Goal: Task Accomplishment & Management: Complete application form

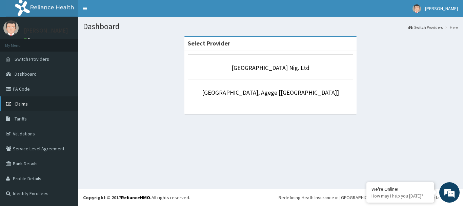
click at [25, 104] on span "Claims" at bounding box center [21, 104] width 13 height 6
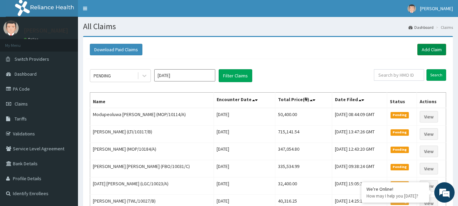
click at [433, 52] on link "Add Claim" at bounding box center [432, 50] width 29 height 12
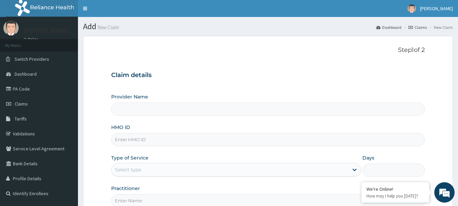
type input "R-Jolad Hospital Nig. Ltd"
click at [168, 140] on input "HMO ID" at bounding box center [268, 139] width 314 height 13
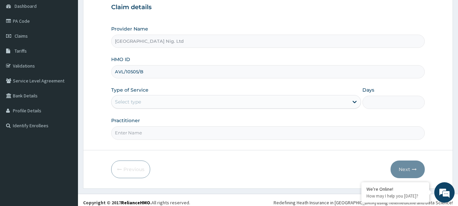
type input "AVL/10505/B"
click at [334, 102] on div "Select type" at bounding box center [230, 101] width 237 height 11
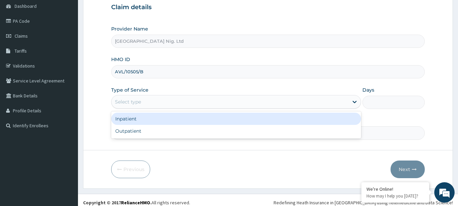
click at [270, 117] on div "Inpatient" at bounding box center [236, 119] width 250 height 12
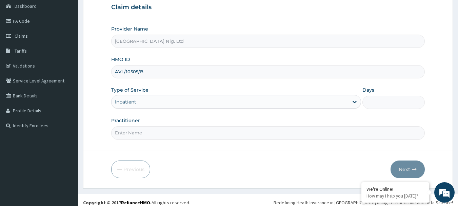
click at [383, 103] on input "Days" at bounding box center [394, 102] width 62 height 13
type input "3"
click at [250, 135] on input "Practitioner" at bounding box center [268, 132] width 314 height 13
type input "DR ASHIPA"
click at [403, 172] on button "Next" at bounding box center [408, 169] width 34 height 18
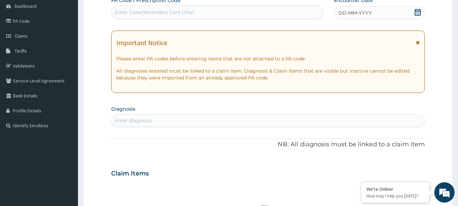
click at [236, 11] on div "Enter Code(Secondary Care Only)" at bounding box center [218, 12] width 212 height 11
type input "PA/2A55FA"
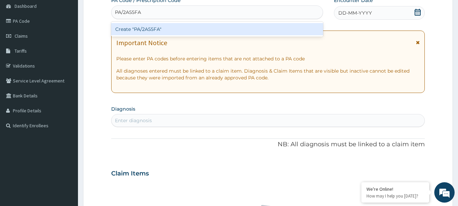
click at [147, 30] on div "Create "PA/2A55FA"" at bounding box center [217, 29] width 212 height 12
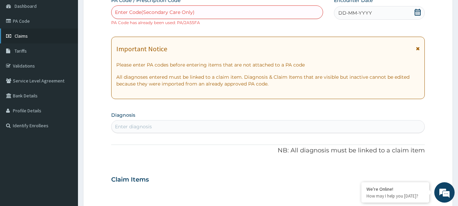
click at [21, 37] on span "Claims" at bounding box center [21, 36] width 13 height 6
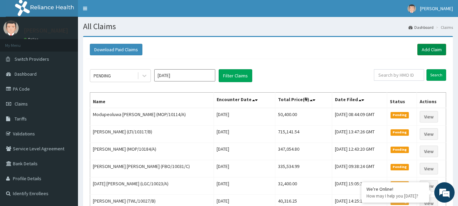
click at [429, 48] on link "Add Claim" at bounding box center [432, 50] width 29 height 12
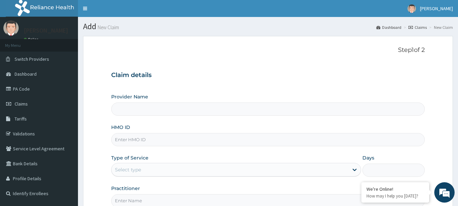
type input "R-Jolad Hospital Nig. Ltd"
click at [156, 139] on input "HMO ID" at bounding box center [268, 139] width 314 height 13
type input "A"
click at [26, 103] on span "Claims" at bounding box center [21, 104] width 13 height 6
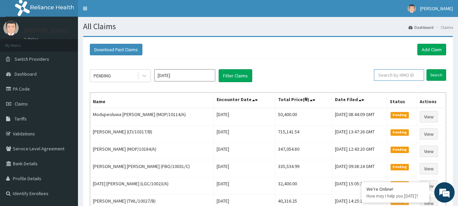
click at [399, 74] on input "text" at bounding box center [399, 75] width 50 height 12
type input "AVL/10505/B"
click at [436, 71] on input "Search" at bounding box center [437, 75] width 20 height 12
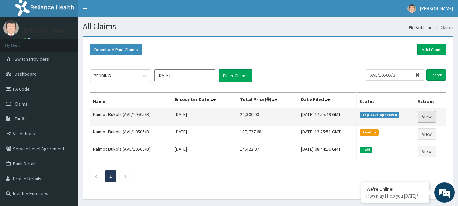
click at [429, 113] on link "View" at bounding box center [427, 117] width 18 height 12
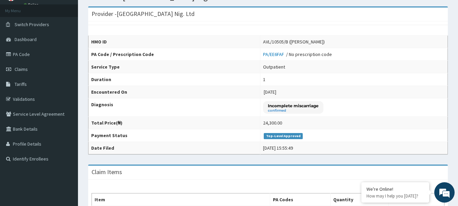
scroll to position [34, 0]
click at [22, 70] on span "Claims" at bounding box center [21, 70] width 13 height 6
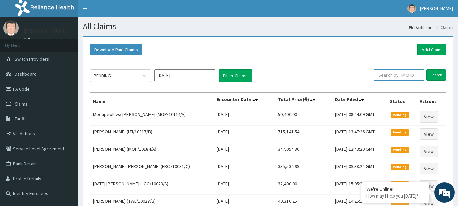
click at [412, 73] on input "text" at bounding box center [399, 75] width 50 height 12
type input "AVL/10505/B"
click at [441, 77] on input "Search" at bounding box center [437, 75] width 20 height 12
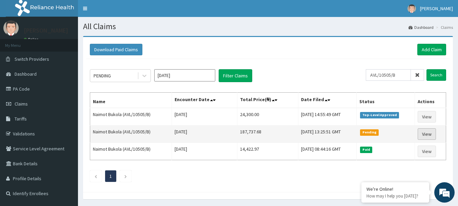
click at [427, 134] on link "View" at bounding box center [427, 134] width 18 height 12
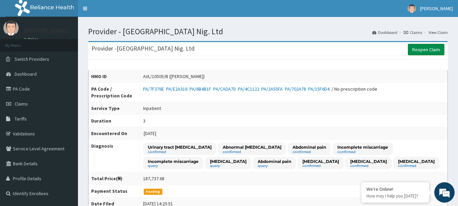
click at [424, 50] on link "Reopen Claim" at bounding box center [426, 50] width 37 height 12
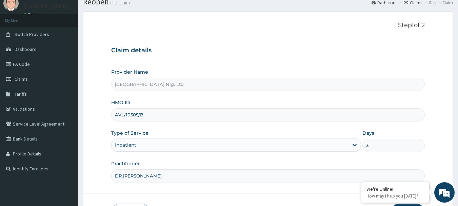
scroll to position [73, 0]
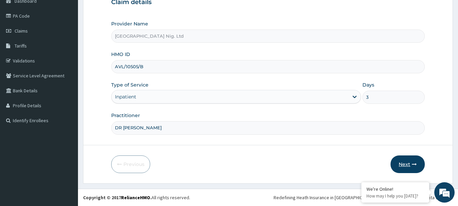
click at [409, 166] on button "Next" at bounding box center [408, 164] width 34 height 18
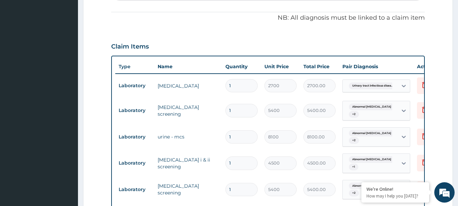
scroll to position [0, 0]
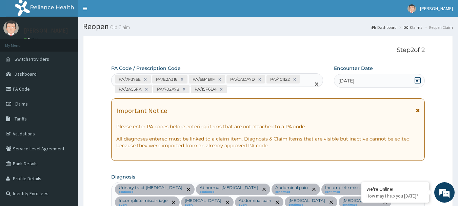
click at [236, 90] on div "PA/7F376E PA/E2A316 PA/6B4B1F PA/CADA7D PA/4C1122 PA/2A55FA PA/702A78 PA/15F6D4" at bounding box center [212, 84] width 200 height 21
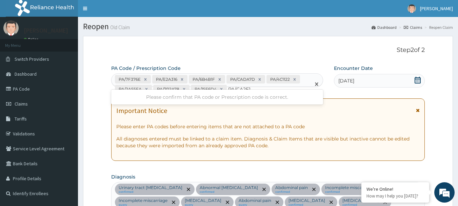
type input "PA/CA2E1B"
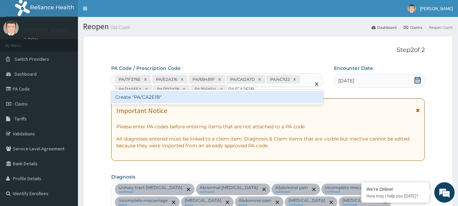
click at [157, 98] on div "Create "PA/CA2E1B"" at bounding box center [217, 97] width 212 height 12
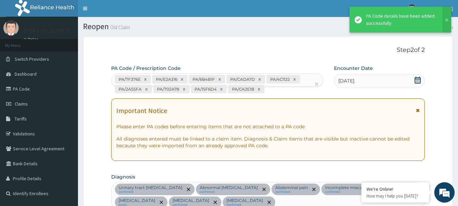
scroll to position [999, 0]
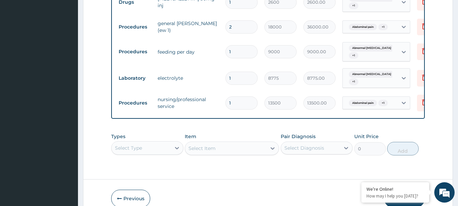
click at [239, 102] on input "1" at bounding box center [242, 102] width 32 height 13
type input "0.00"
type input "2"
type input "27000.00"
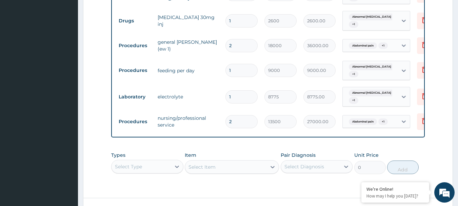
scroll to position [965, 0]
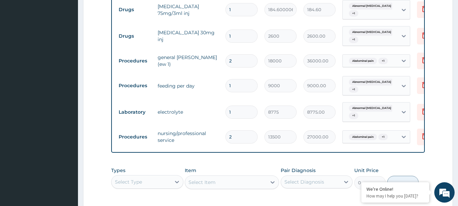
type input "2"
click at [244, 87] on input "1" at bounding box center [242, 85] width 32 height 13
type input "0.00"
type input "2"
type input "18000.00"
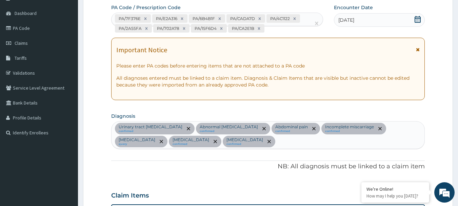
scroll to position [49, 0]
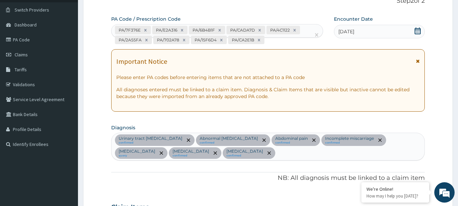
type input "2"
click at [270, 44] on div "PA/7F376E PA/E2A316 PA/6B4B1F PA/CADA7D PA/4C1122 PA/2A55FA PA/702A78 PA/15F6D4…" at bounding box center [212, 34] width 200 height 21
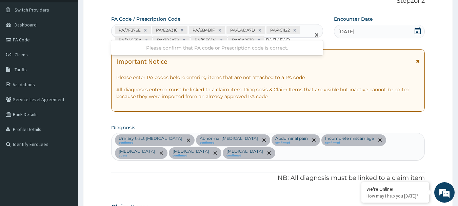
type input "PA/34EAD8"
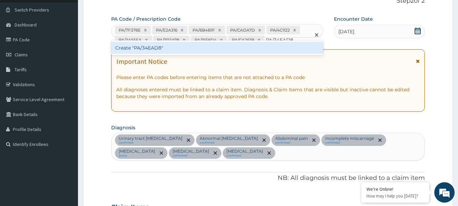
click at [148, 48] on div "Create "PA/34EAD8"" at bounding box center [217, 48] width 212 height 12
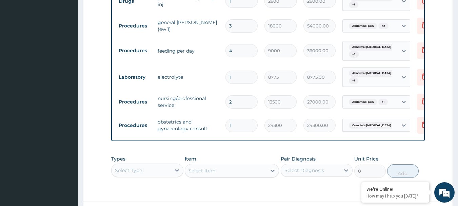
scroll to position [989, 0]
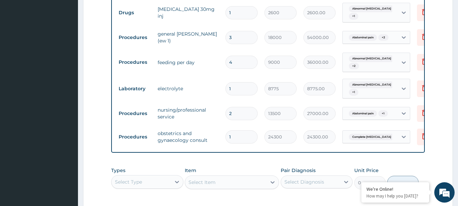
click at [242, 39] on input "3" at bounding box center [242, 37] width 32 height 13
type input "0.00"
type input "2"
type input "36000.00"
type input "2"
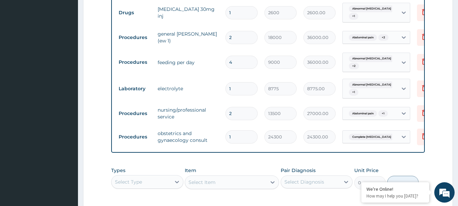
click at [246, 62] on input "4" at bounding box center [242, 62] width 32 height 13
type input "0.00"
type input "3"
type input "27000.00"
type input "3"
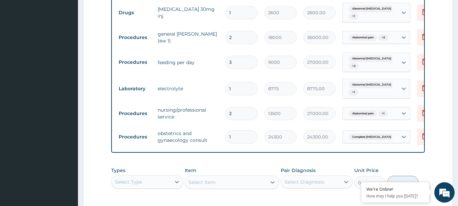
click at [236, 39] on input "2" at bounding box center [242, 37] width 32 height 13
type input "0.00"
type input "3"
type input "54000.00"
type input "3"
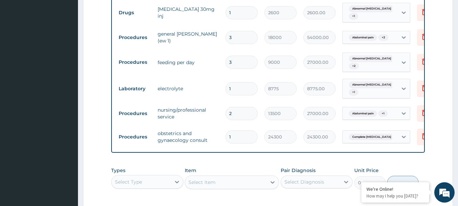
click at [239, 112] on input "2" at bounding box center [242, 113] width 32 height 13
type input "0.00"
type input "3"
type input "40500.00"
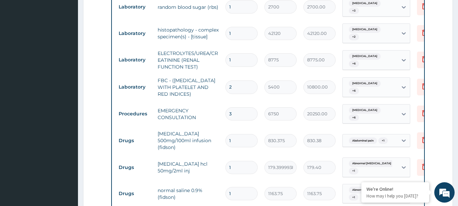
scroll to position [717, 0]
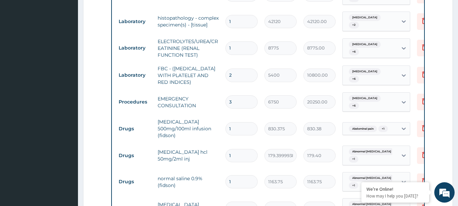
type input "3"
click at [236, 102] on input "3" at bounding box center [242, 101] width 32 height 13
type input "0.00"
type input "1"
type input "6750.00"
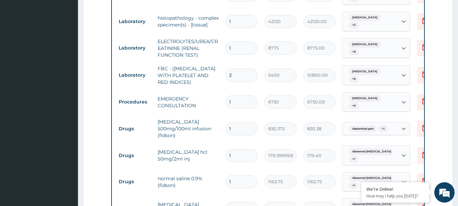
type input "1"
click at [240, 77] on input "2" at bounding box center [242, 75] width 32 height 13
type input "0.00"
type input "1"
type input "5400.00"
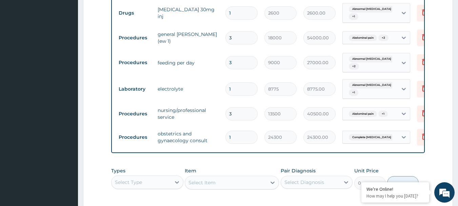
scroll to position [989, 0]
type input "1"
click at [421, 89] on icon at bounding box center [425, 88] width 8 height 8
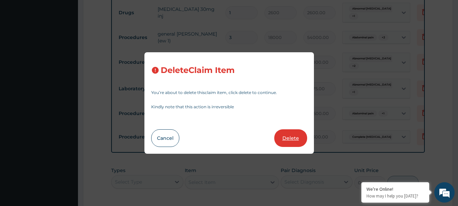
click at [296, 132] on button "Delete" at bounding box center [290, 138] width 33 height 18
type input "3"
type input "13500"
type input "40500.00"
type input "1"
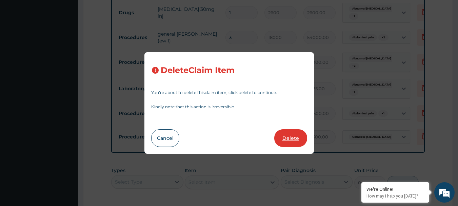
type input "24300"
type input "24300.00"
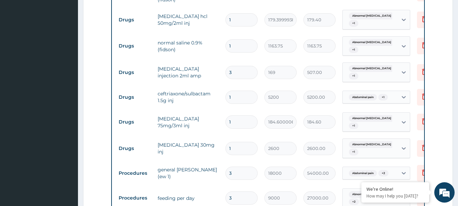
scroll to position [819, 0]
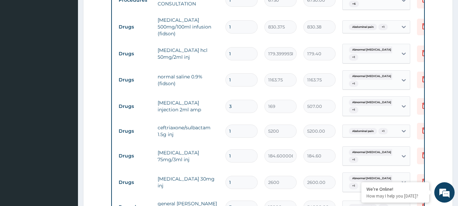
click at [242, 82] on input "1" at bounding box center [242, 79] width 32 height 13
type input "0.00"
type input "4"
type input "4655.00"
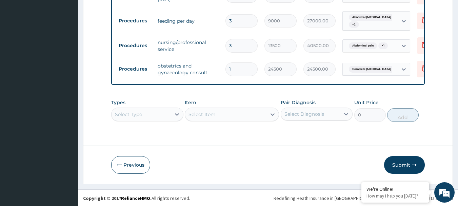
scroll to position [1036, 0]
type input "4"
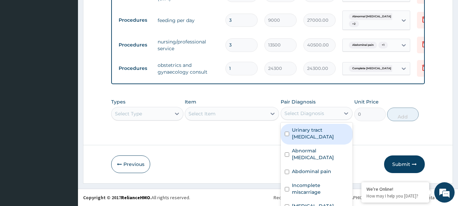
click at [320, 112] on div "option Urinary tract infectious disease focused, 1 of 8. 8 results available. U…" at bounding box center [317, 113] width 72 height 13
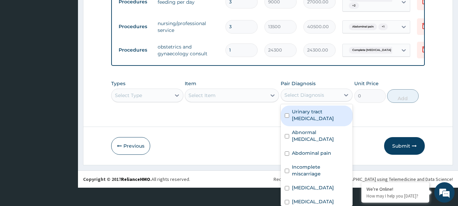
click at [316, 119] on label "Urinary tract infectious disease" at bounding box center [320, 115] width 57 height 14
checkbox input "true"
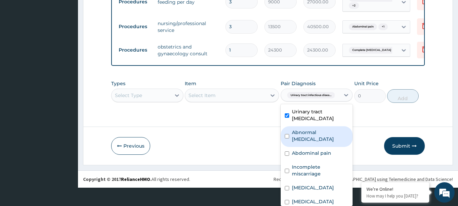
click at [313, 135] on label "Abnormal vaginal bleeding" at bounding box center [320, 136] width 57 height 14
checkbox input "true"
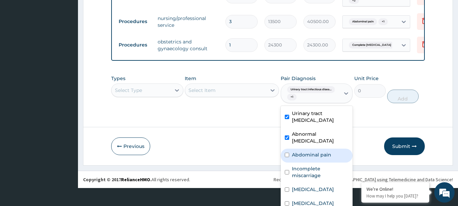
click at [315, 155] on div "Abdominal pain" at bounding box center [317, 156] width 72 height 14
checkbox input "true"
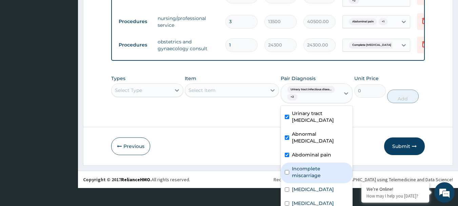
click at [314, 171] on label "Incomplete miscarriage" at bounding box center [320, 172] width 57 height 14
checkbox input "true"
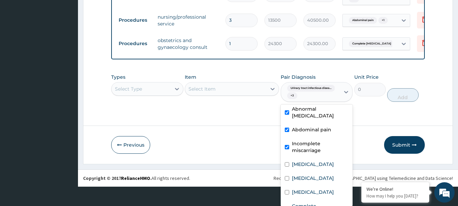
scroll to position [46, 0]
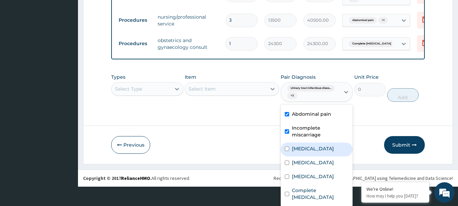
click at [313, 152] on label "Abnormal uterine bleeding" at bounding box center [313, 148] width 42 height 7
checkbox input "true"
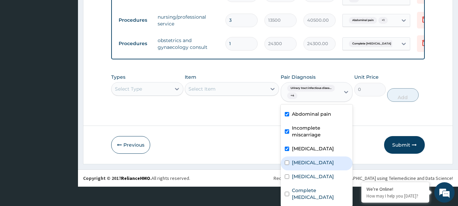
click at [303, 170] on div "Sepsis" at bounding box center [317, 163] width 72 height 14
checkbox input "true"
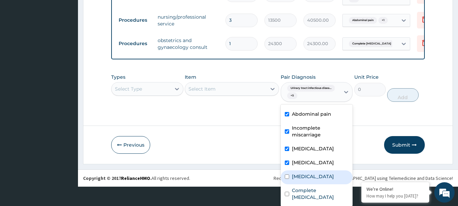
click at [308, 184] on div "Acute abdomen" at bounding box center [317, 177] width 72 height 14
checkbox input "true"
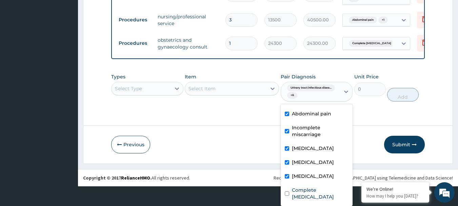
scroll to position [1041, 0]
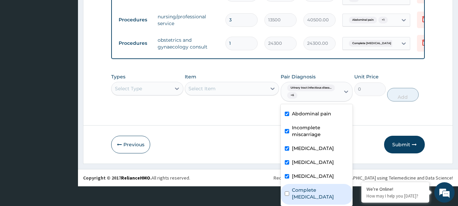
click at [306, 194] on label "Complete miscarriage" at bounding box center [320, 194] width 57 height 14
checkbox input "true"
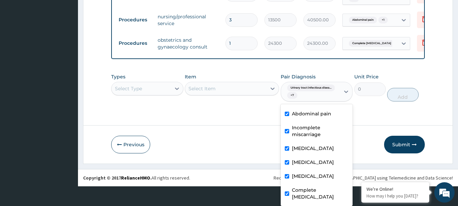
scroll to position [14, 0]
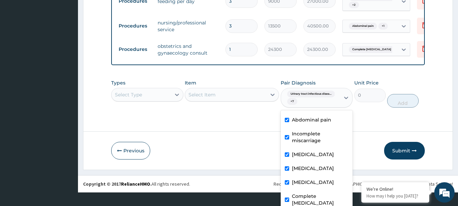
click at [159, 86] on div "Types Select Type" at bounding box center [147, 93] width 72 height 28
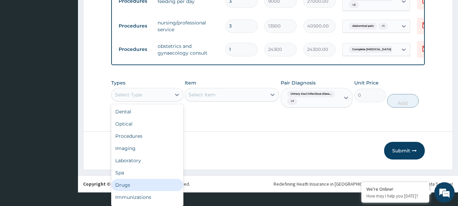
click at [144, 182] on div "Drugs" at bounding box center [147, 185] width 72 height 12
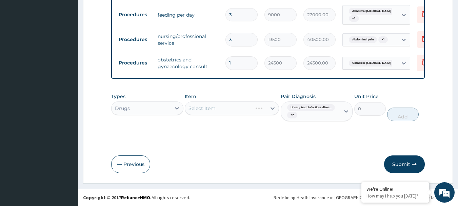
click at [224, 110] on div "Select Item" at bounding box center [232, 108] width 94 height 14
click at [225, 108] on div "Item Select Item" at bounding box center [232, 107] width 94 height 28
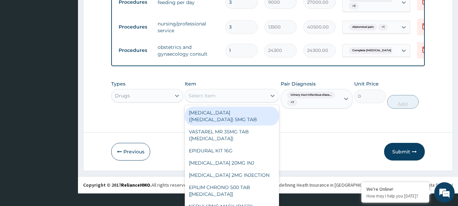
scroll to position [14, 0]
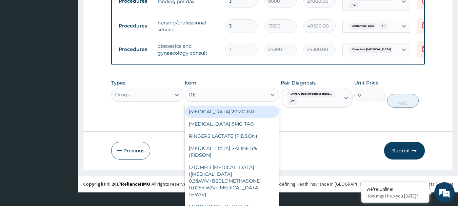
type input "DEX"
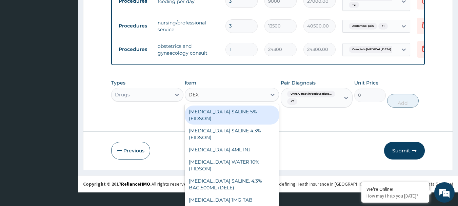
drag, startPoint x: 231, startPoint y: 113, endPoint x: 248, endPoint y: 118, distance: 17.0
click at [231, 113] on div "DEXTROSE SALINE 5% (FIDSON)" at bounding box center [232, 115] width 94 height 19
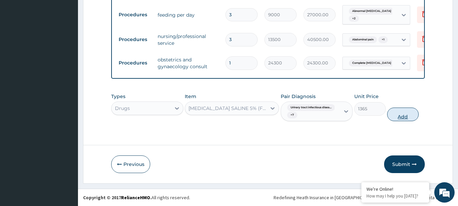
click at [403, 117] on button "Add" at bounding box center [403, 115] width 32 height 14
type input "0"
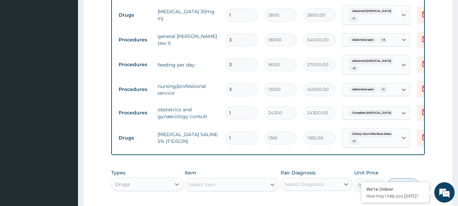
scroll to position [973, 0]
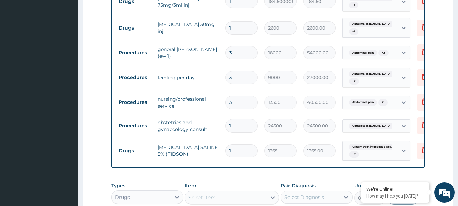
click at [236, 53] on input "3" at bounding box center [242, 52] width 32 height 13
type input "0.00"
type input "2"
type input "36000.00"
type input "2"
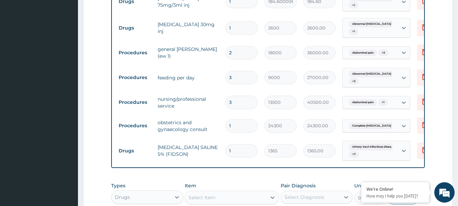
click at [234, 77] on input "3" at bounding box center [242, 77] width 32 height 13
type input "0.00"
type input "2"
type input "18000.00"
type input "2"
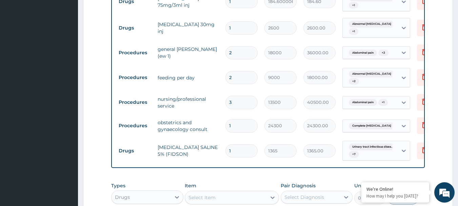
click at [234, 105] on input "3" at bounding box center [242, 102] width 32 height 13
type input "0.00"
type input "2"
type input "27000.00"
type input "2"
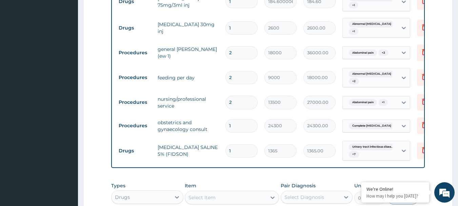
click at [240, 54] on input "2" at bounding box center [242, 52] width 32 height 13
type input "0.00"
type input "3"
type input "54000.00"
type input "3"
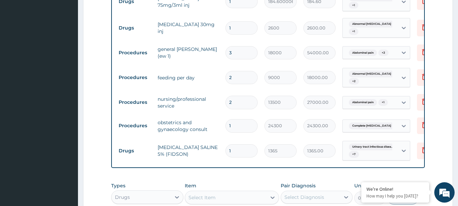
click at [243, 79] on input "2" at bounding box center [242, 77] width 32 height 13
type input "0.00"
type input "3"
type input "27000.00"
type input "3"
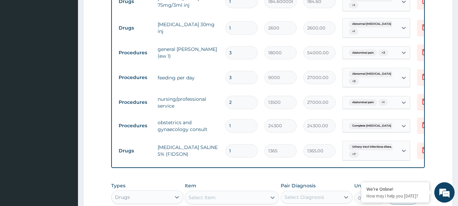
click at [241, 100] on input "2" at bounding box center [242, 102] width 32 height 13
type input "0.00"
type input "3"
type input "40500.00"
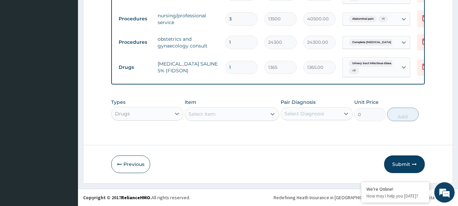
scroll to position [1062, 0]
type input "3"
click at [409, 164] on button "Submit" at bounding box center [404, 164] width 41 height 18
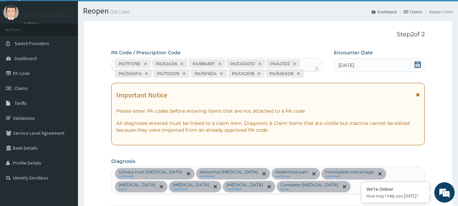
scroll to position [10, 0]
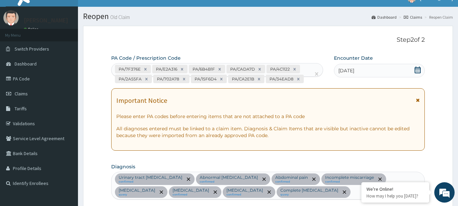
click at [418, 70] on icon at bounding box center [418, 70] width 7 height 7
click at [416, 69] on icon at bounding box center [418, 70] width 6 height 7
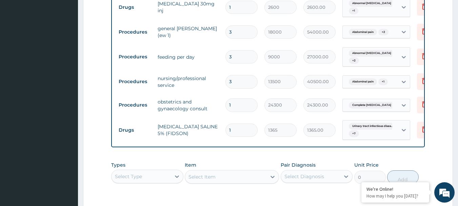
scroll to position [1062, 0]
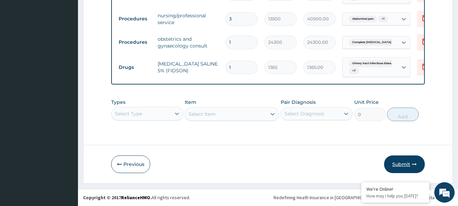
click at [400, 168] on button "Submit" at bounding box center [404, 164] width 41 height 18
click at [402, 163] on button "Submit" at bounding box center [404, 164] width 41 height 18
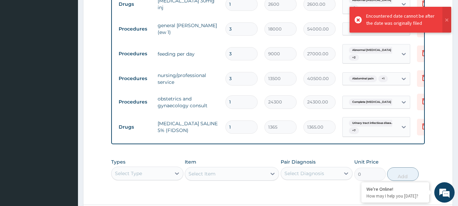
scroll to position [994, 0]
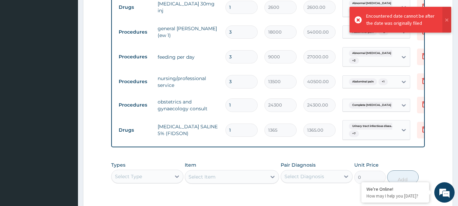
click at [240, 82] on input "3" at bounding box center [242, 81] width 32 height 13
type input "0.00"
type input "2"
type input "27000.00"
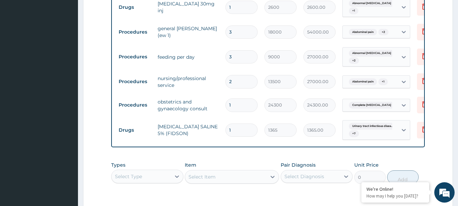
type input "2"
click at [238, 54] on input "3" at bounding box center [242, 56] width 32 height 13
type input "0.00"
type input "2"
type input "18000.00"
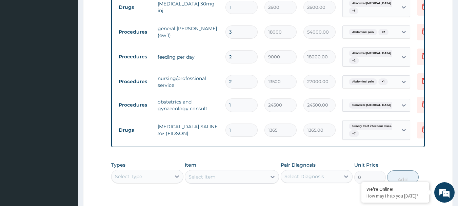
type input "2"
click at [241, 34] on input "3" at bounding box center [242, 31] width 32 height 13
type input "0.00"
type input "2"
type input "36000.00"
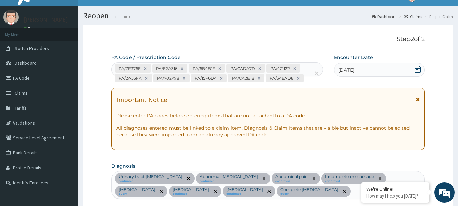
scroll to position [10, 0]
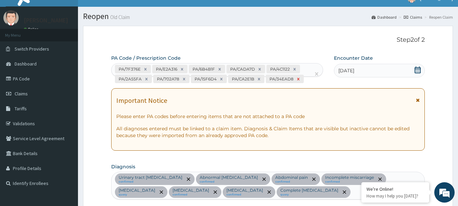
click at [297, 79] on icon at bounding box center [298, 79] width 5 height 5
click at [259, 80] on icon at bounding box center [259, 79] width 5 height 5
type input "2"
type input "18000"
type input "36000.00"
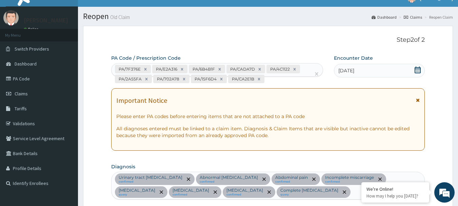
type input "2"
type input "9000"
type input "18000.00"
type input "1"
type input "24300"
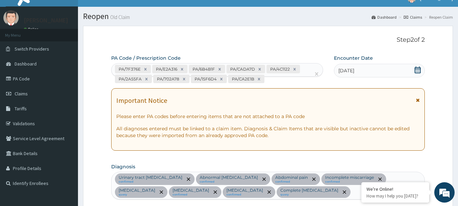
type input "24300.00"
type input "1"
type input "1365"
type input "1365.00"
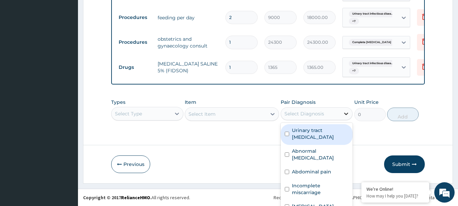
scroll to position [19, 0]
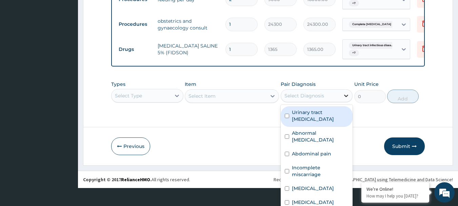
click at [341, 102] on div "option Urinary tract infectious disease focused, 1 of 8. 8 results available. U…" at bounding box center [317, 95] width 72 height 13
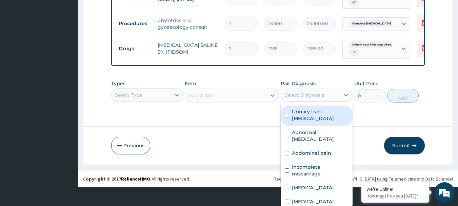
click at [302, 117] on label "Urinary tract infectious disease" at bounding box center [320, 115] width 57 height 14
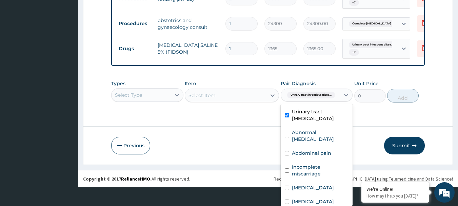
checkbox input "true"
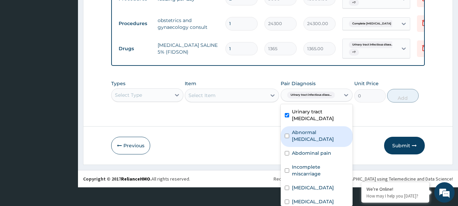
click at [302, 139] on label "Abnormal vaginal bleeding" at bounding box center [320, 136] width 57 height 14
checkbox input "true"
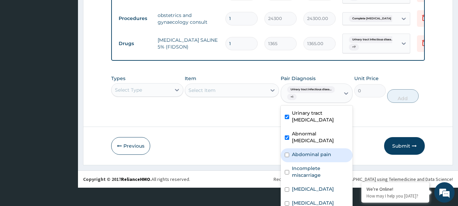
click at [301, 154] on div "Abdominal pain" at bounding box center [317, 155] width 72 height 14
checkbox input "true"
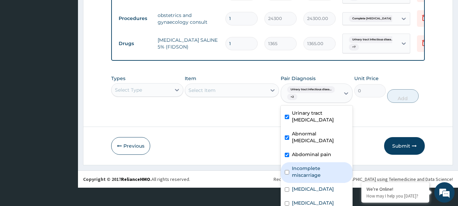
click at [302, 171] on label "Incomplete miscarriage" at bounding box center [320, 172] width 57 height 14
checkbox input "true"
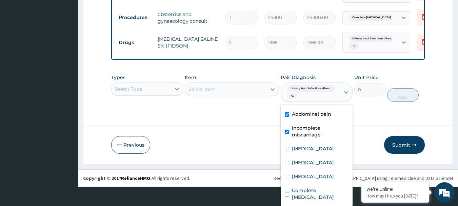
scroll to position [46, 0]
click at [307, 149] on label "Abnormal uterine bleeding" at bounding box center [313, 148] width 42 height 7
checkbox input "true"
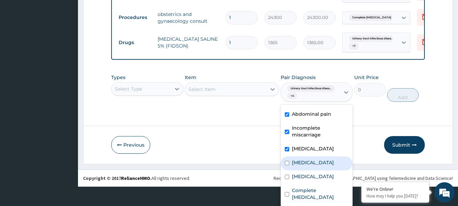
click at [301, 166] on label "Sepsis" at bounding box center [313, 162] width 42 height 7
checkbox input "true"
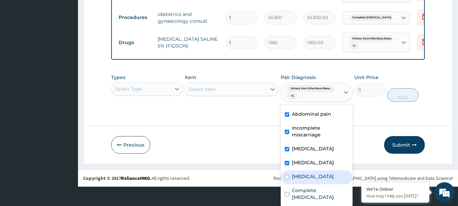
click at [306, 180] on label "Acute abdomen" at bounding box center [313, 176] width 42 height 7
checkbox input "true"
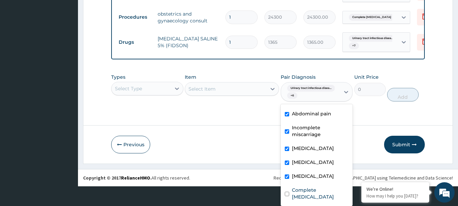
scroll to position [865, 0]
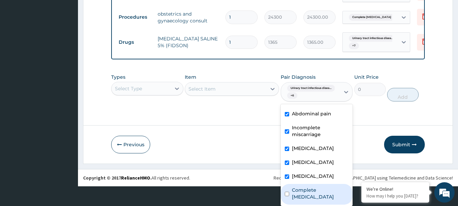
click at [311, 194] on label "Complete miscarriage" at bounding box center [320, 194] width 57 height 14
checkbox input "true"
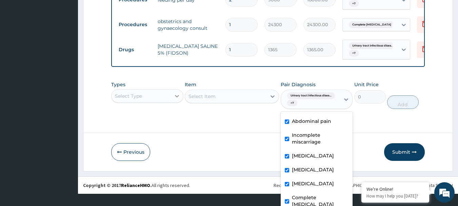
click at [173, 90] on div at bounding box center [177, 96] width 12 height 12
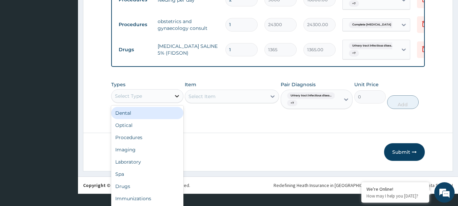
scroll to position [14, 0]
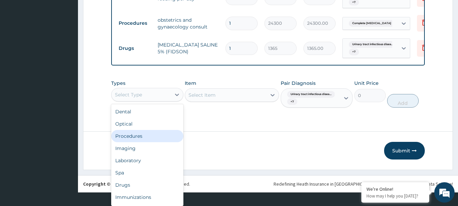
click at [143, 138] on div "Procedures" at bounding box center [147, 136] width 72 height 12
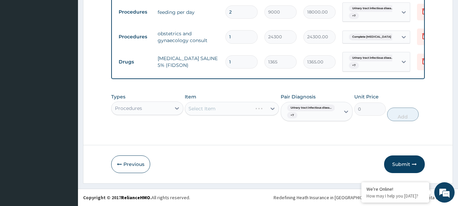
scroll to position [0, 0]
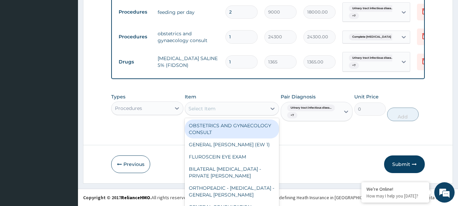
click at [242, 110] on div "option OBSTETRICS AND GYNAECOLOGY CONSULT focused, 1 of 1183. 1183 results avai…" at bounding box center [232, 109] width 94 height 14
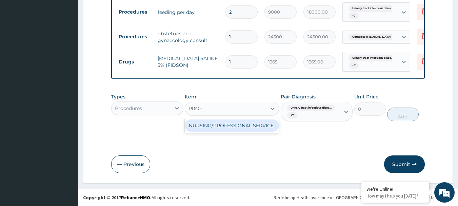
type input "PROFE"
click at [229, 122] on div "NURSING/PROFESSIONAL SERVICE" at bounding box center [232, 125] width 94 height 12
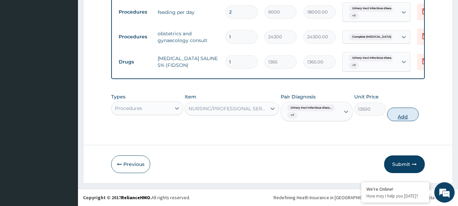
click at [397, 114] on button "Add" at bounding box center [403, 115] width 32 height 14
type input "0"
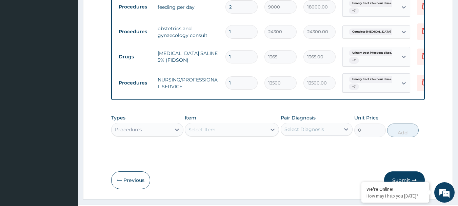
click at [240, 81] on input "1" at bounding box center [242, 82] width 32 height 13
type input "0.00"
type input "2"
type input "27000.00"
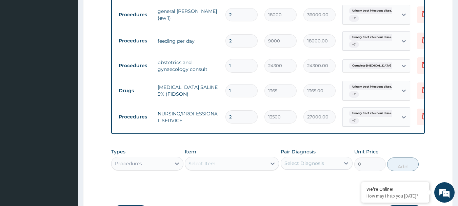
scroll to position [886, 0]
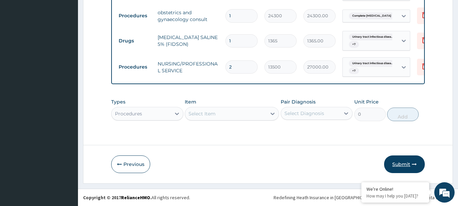
type input "2"
click at [403, 164] on button "Submit" at bounding box center [404, 164] width 41 height 18
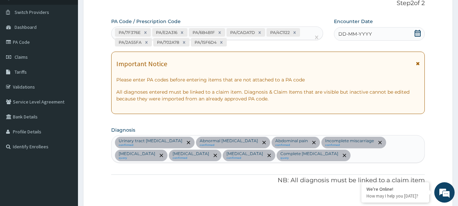
scroll to position [0, 0]
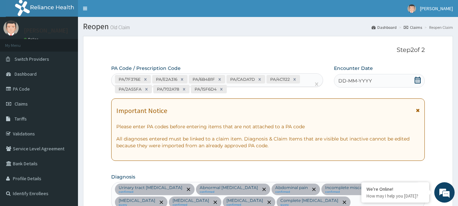
click at [419, 82] on icon at bounding box center [418, 80] width 7 height 7
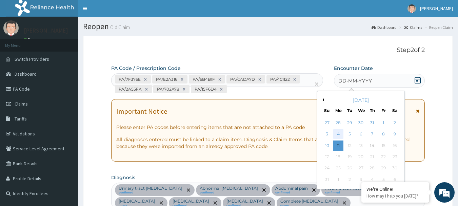
click at [341, 133] on div "4" at bounding box center [339, 134] width 10 height 10
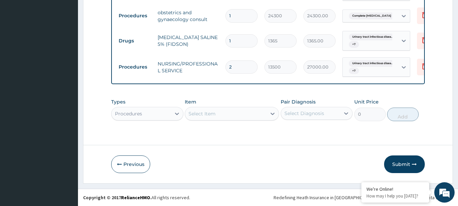
scroll to position [886, 0]
click at [406, 160] on button "Submit" at bounding box center [404, 164] width 41 height 18
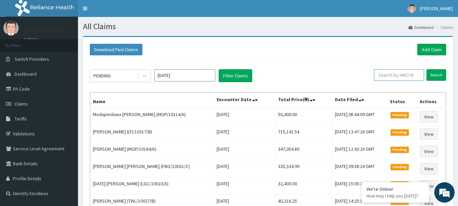
click at [405, 75] on input "text" at bounding box center [399, 75] width 50 height 12
type input "AVL/10505/B"
click at [435, 75] on input "Search" at bounding box center [437, 75] width 20 height 12
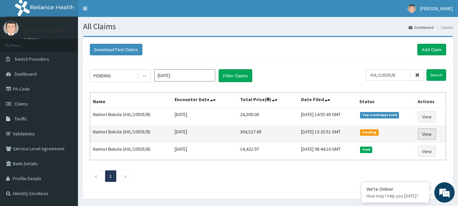
click at [432, 136] on link "View" at bounding box center [427, 134] width 18 height 12
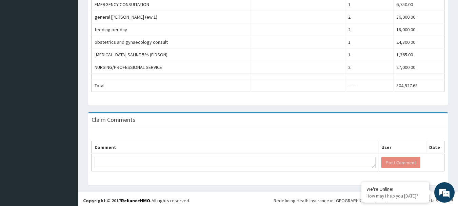
scroll to position [518, 0]
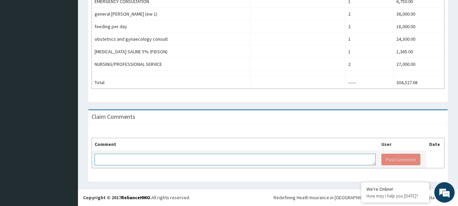
click at [214, 159] on textarea at bounding box center [235, 160] width 281 height 12
type textarea "PA/CA2E1B, PA/34EAD8"
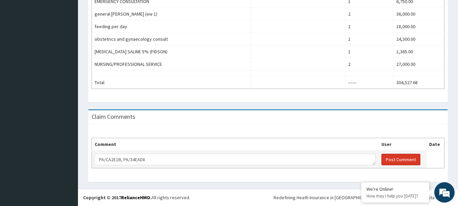
click at [397, 159] on button "Post Comment" at bounding box center [401, 160] width 39 height 12
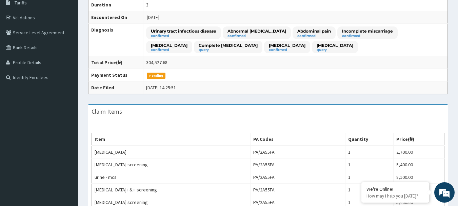
scroll to position [55, 0]
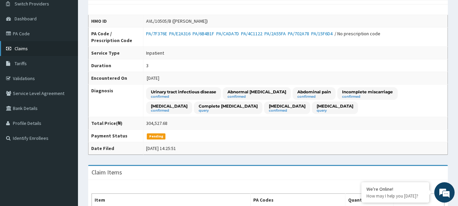
click at [25, 48] on span "Claims" at bounding box center [21, 48] width 13 height 6
